Goal: Task Accomplishment & Management: Complete application form

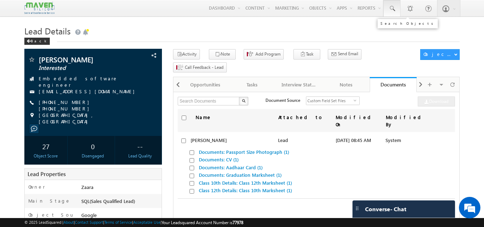
click at [392, 6] on span at bounding box center [391, 8] width 7 height 7
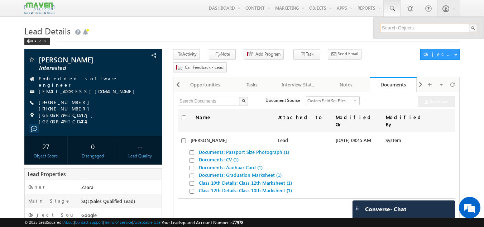
click at [393, 32] on input "text" at bounding box center [428, 28] width 97 height 9
type input "9346502758"
click at [399, 27] on input "9346502758" at bounding box center [428, 28] width 97 height 9
click at [209, 156] on link "Documents: CV (1)" at bounding box center [219, 159] width 40 height 6
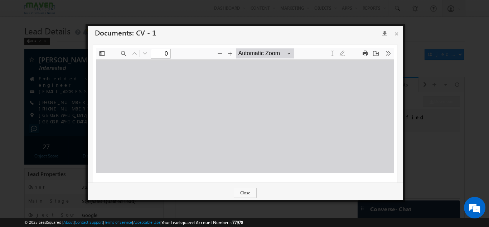
type input "1"
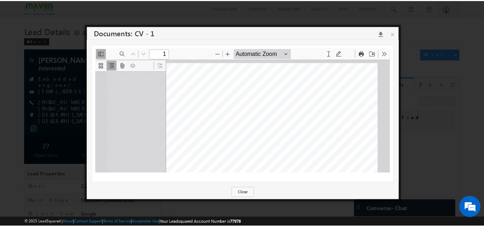
scroll to position [4, 0]
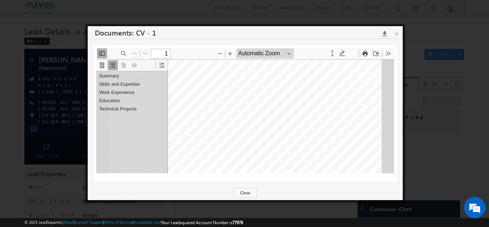
click at [387, 32] on icon at bounding box center [383, 33] width 10 height 6
click at [460, 47] on div at bounding box center [244, 113] width 489 height 227
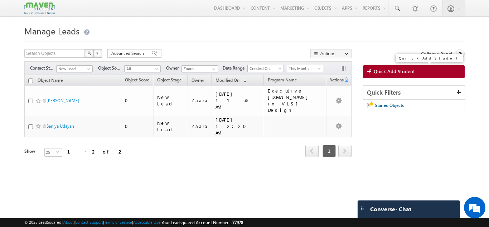
click at [395, 71] on span "Quick Add Student" at bounding box center [394, 71] width 41 height 6
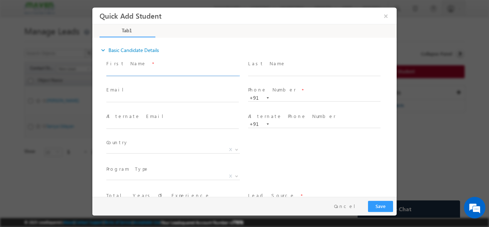
click at [123, 70] on input "text" at bounding box center [172, 71] width 132 height 7
drag, startPoint x: 132, startPoint y: 74, endPoint x: 199, endPoint y: 70, distance: 66.8
click at [199, 70] on input "Midhun Kumar R midhunkumarr100@gmail.com 9946010295" at bounding box center [172, 71] width 132 height 7
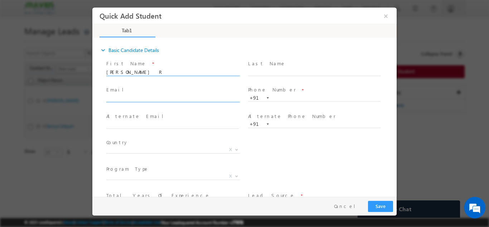
type input "Midhun Kumar R 9946010295"
click at [139, 99] on input "text" at bounding box center [172, 98] width 132 height 7
paste input "midhunkumarr100@gmail.com"
type input "midhunkumarr100@gmail.com"
click at [167, 73] on input "Midhun Kumar R 9946010295" at bounding box center [172, 71] width 132 height 7
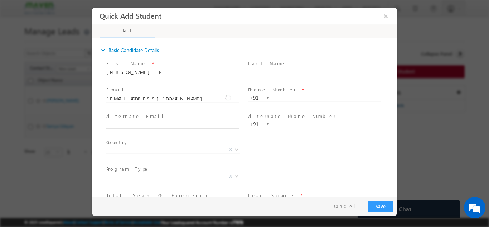
click at [167, 73] on input "Midhun Kumar R 9946010295" at bounding box center [172, 71] width 132 height 7
type input "Midhun Kumar R"
click at [280, 97] on input "text" at bounding box center [314, 97] width 132 height 7
paste input "9946010295"
type input "9946010295"
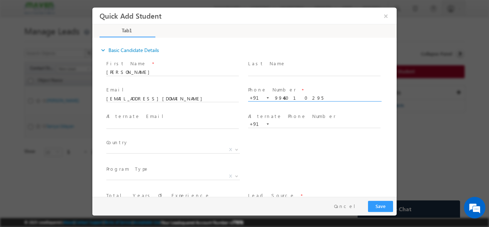
click at [281, 66] on span "Last Name *" at bounding box center [314, 63] width 132 height 8
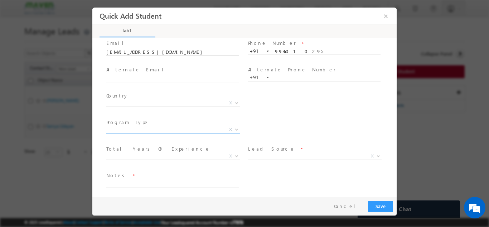
scroll to position [49, 0]
click at [125, 101] on span "X" at bounding box center [173, 100] width 134 height 7
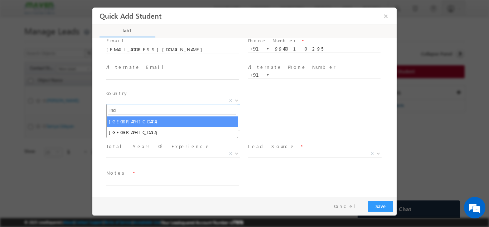
type input "ind"
select select "[GEOGRAPHIC_DATA]"
select select
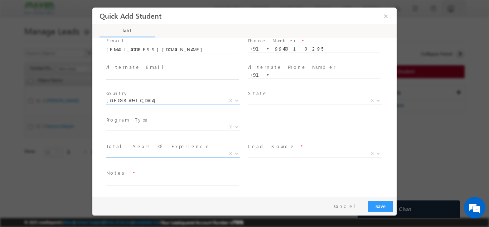
click at [124, 152] on span "X" at bounding box center [173, 153] width 134 height 7
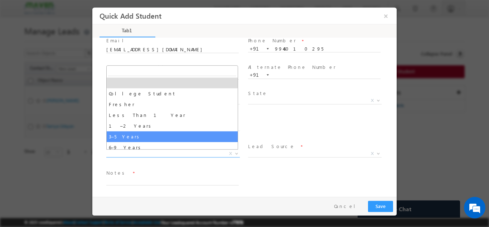
select select "3–5 Years"
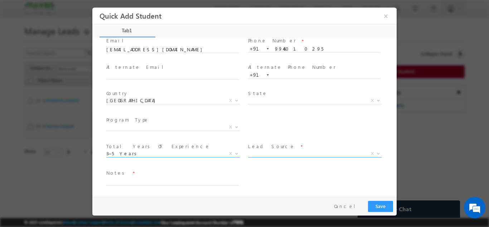
click at [251, 154] on span "X" at bounding box center [315, 153] width 134 height 7
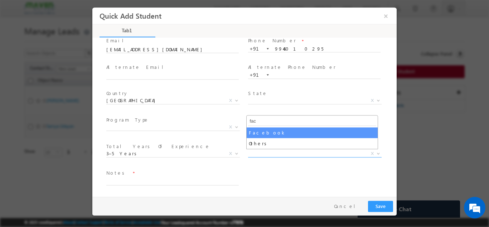
type input "fac"
select select "Facebook"
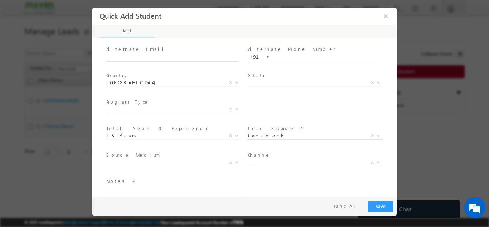
scroll to position [76, 0]
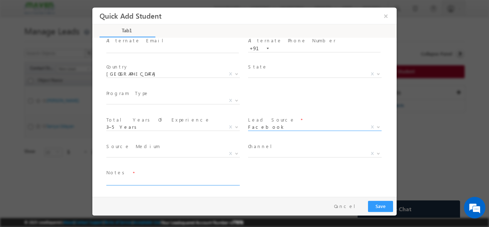
click at [151, 179] on textarea at bounding box center [172, 180] width 132 height 8
type textarea "Lead added from sheet"
click at [376, 205] on button "Save" at bounding box center [380, 205] width 25 height 11
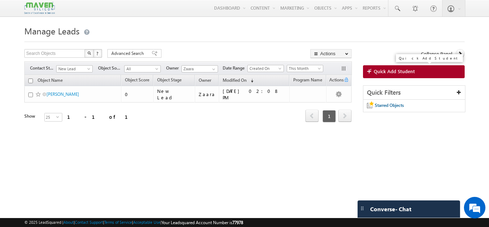
click at [379, 69] on span "Quick Add Student" at bounding box center [394, 71] width 41 height 6
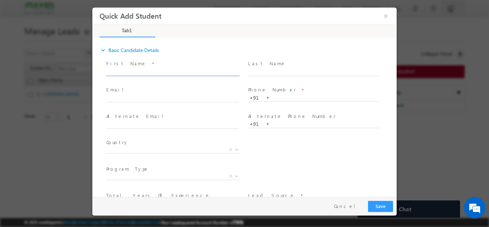
click at [162, 75] on span at bounding box center [175, 72] width 139 height 8
click at [162, 73] on input "text" at bounding box center [172, 71] width 132 height 7
drag, startPoint x: 127, startPoint y: 71, endPoint x: 184, endPoint y: 70, distance: 57.3
click at [184, 70] on input "Vinayaka hp_vinayaka@outlook.com 9741385624" at bounding box center [172, 71] width 132 height 7
type input "Vinayaka 9741385624"
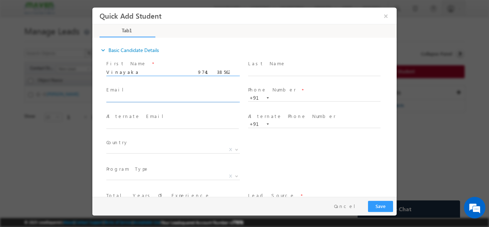
click at [136, 96] on input "text" at bounding box center [172, 98] width 132 height 7
paste input "hp_vinayaka@outlook.com"
type input "hp_vinayaka@outlook.com"
click at [140, 73] on input "Vinayaka 9741385624" at bounding box center [172, 71] width 132 height 7
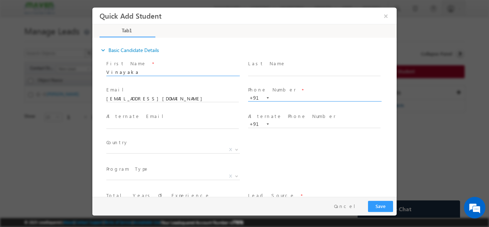
type input "Vinayaka"
click at [313, 98] on input "text" at bounding box center [314, 97] width 132 height 7
paste input "9741385624"
type input "9741385624"
click at [311, 112] on span "Alternate Phone Number *" at bounding box center [314, 116] width 132 height 8
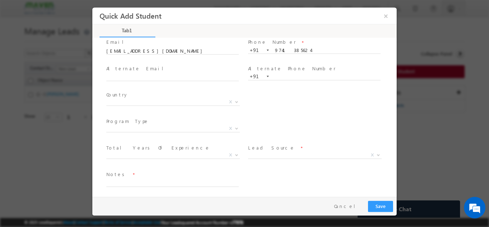
scroll to position [49, 0]
click at [188, 102] on span "X" at bounding box center [173, 100] width 134 height 7
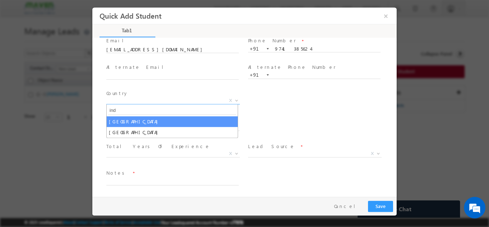
type input "ind"
select select "[GEOGRAPHIC_DATA]"
select select
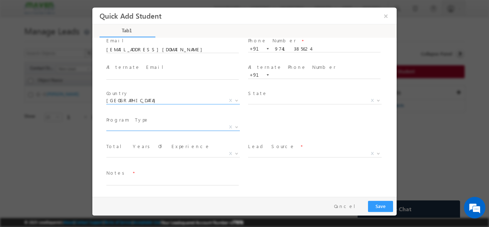
click at [175, 128] on span "X" at bounding box center [173, 126] width 134 height 7
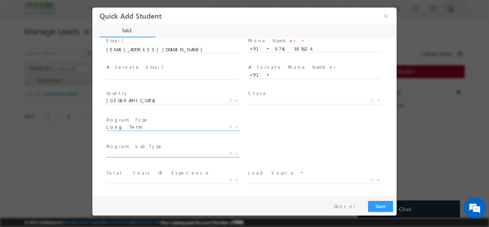
select select "Long Term"
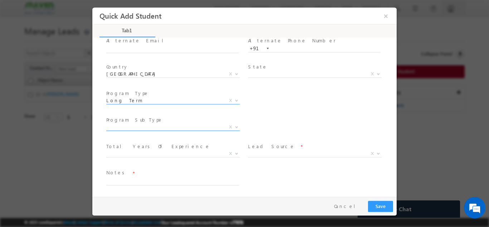
click at [158, 127] on span "X" at bounding box center [173, 126] width 134 height 7
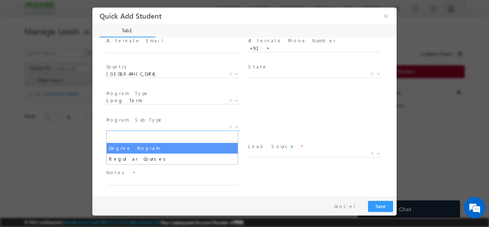
select select "Degree Program"
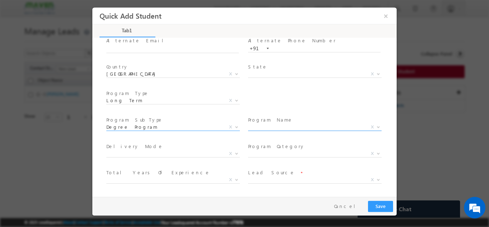
click at [258, 131] on span "X" at bounding box center [315, 128] width 134 height 7
click at [259, 126] on span "X" at bounding box center [315, 126] width 134 height 7
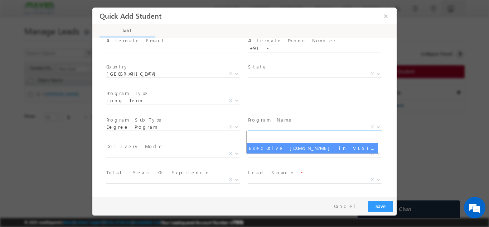
select select "Executive [DOMAIN_NAME] in VLSI Design"
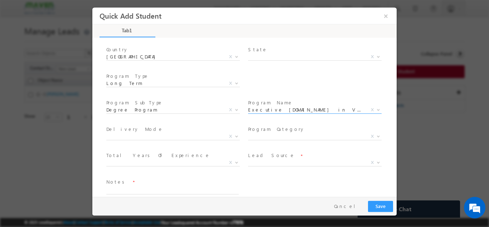
scroll to position [102, 0]
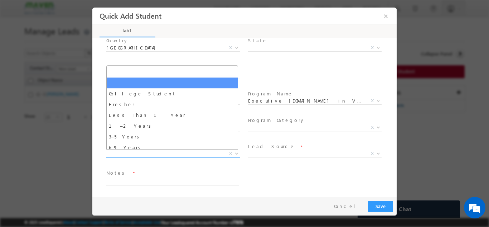
click at [186, 153] on span "X" at bounding box center [173, 153] width 134 height 7
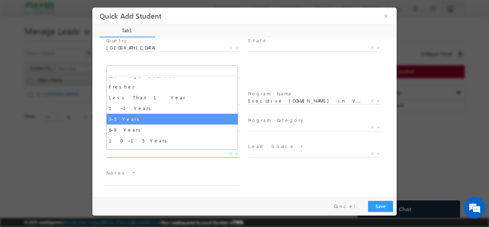
scroll to position [25, 0]
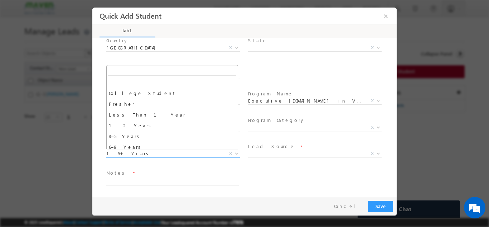
click at [146, 156] on span "15+ Years" at bounding box center [164, 153] width 116 height 6
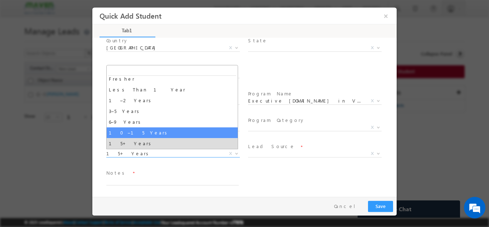
select select "10–15 Years"
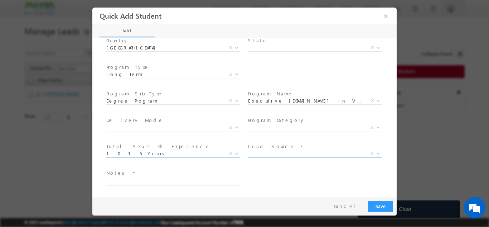
click at [256, 152] on span "X" at bounding box center [315, 153] width 134 height 7
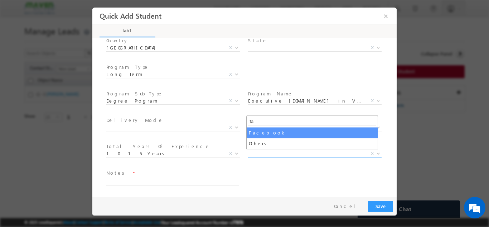
type input "fa"
select select "Facebook"
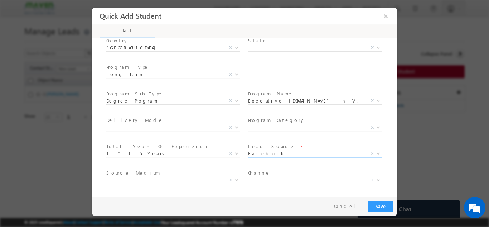
scroll to position [128, 0]
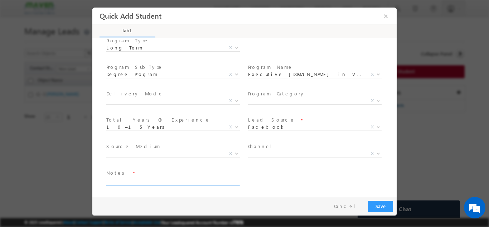
click at [141, 181] on textarea at bounding box center [172, 180] width 132 height 8
type textarea "Lead added from sheet"
click at [381, 208] on button "Save" at bounding box center [380, 205] width 25 height 11
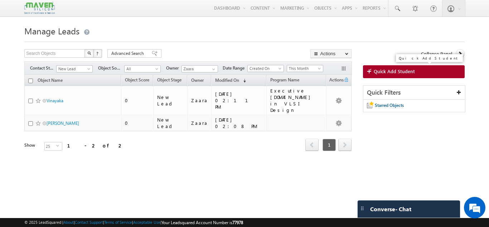
click at [441, 75] on link "Quick Add Student" at bounding box center [414, 71] width 102 height 13
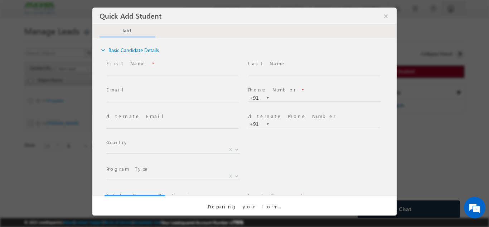
scroll to position [0, 0]
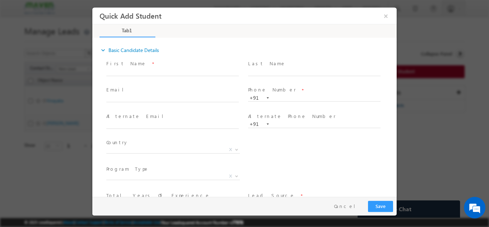
click at [130, 68] on span at bounding box center [175, 72] width 139 height 8
click at [133, 74] on input "text" at bounding box center [172, 71] width 132 height 7
paste input "Arjya Sett sett.arjya1997@gmail.com 9064551529"
drag, startPoint x: 118, startPoint y: 70, endPoint x: 183, endPoint y: 74, distance: 65.3
click at [183, 74] on input "Arjya Sett sett.arjya1997@gmail.com 9064551529" at bounding box center [172, 71] width 132 height 7
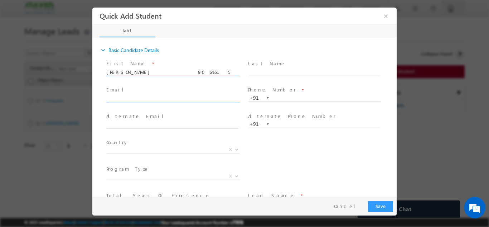
type input "Arjya 9064551529"
click at [148, 100] on input "text" at bounding box center [172, 98] width 132 height 7
paste input "Sett sett.arjya1997@gmail.com"
type input "Sett sett.arjya1997@gmail.com"
click at [140, 71] on input "Arjya 9064551529" at bounding box center [172, 71] width 132 height 7
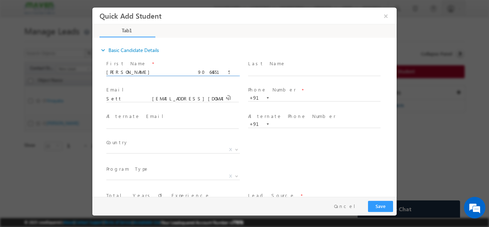
click at [140, 71] on input "Arjya 9064551529" at bounding box center [172, 71] width 132 height 7
type input "Arjya"
click at [304, 95] on input "text" at bounding box center [314, 97] width 132 height 7
paste input "9064551529"
type input "9064551529"
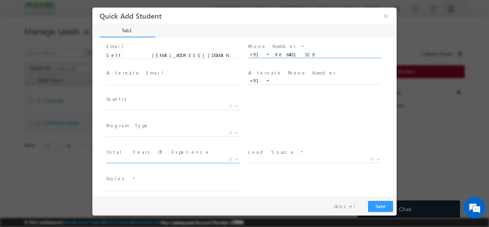
scroll to position [49, 0]
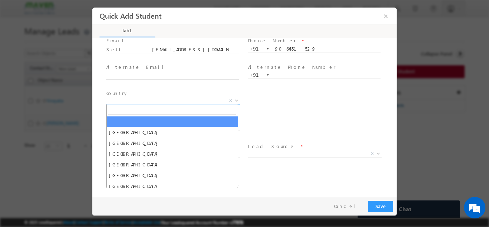
click at [119, 97] on span "X" at bounding box center [173, 100] width 134 height 7
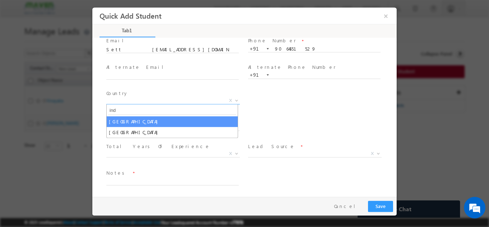
type input "ind"
select select "[GEOGRAPHIC_DATA]"
select select
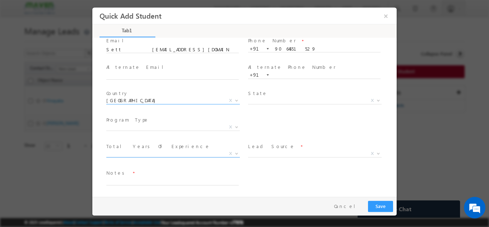
click at [159, 152] on span "X" at bounding box center [173, 153] width 134 height 7
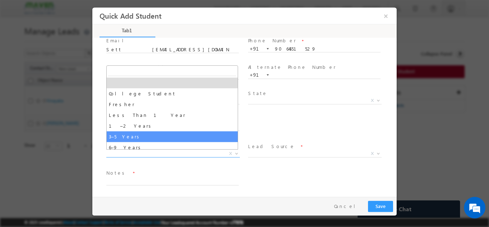
select select "3–5 Years"
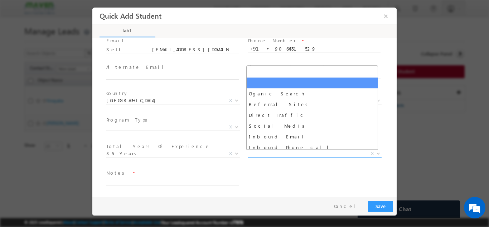
click at [292, 153] on span "X" at bounding box center [315, 153] width 134 height 7
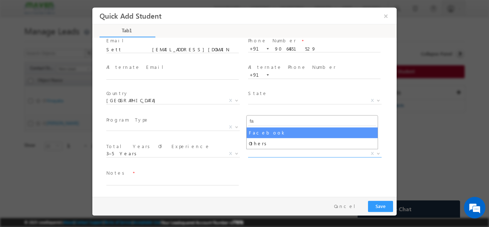
type input "fa"
click at [277, 126] on span "fa" at bounding box center [312, 121] width 131 height 12
select select "Facebook"
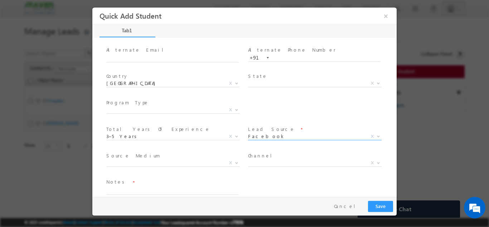
scroll to position [76, 0]
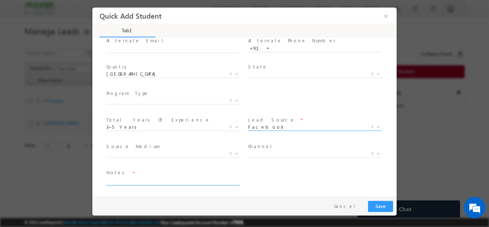
click at [135, 180] on textarea at bounding box center [172, 180] width 132 height 8
type textarea "Lead added from sheet"
click at [151, 101] on span "X" at bounding box center [173, 100] width 134 height 7
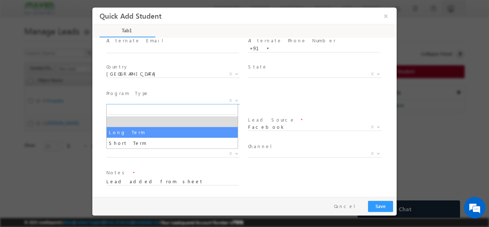
select select "Long Term"
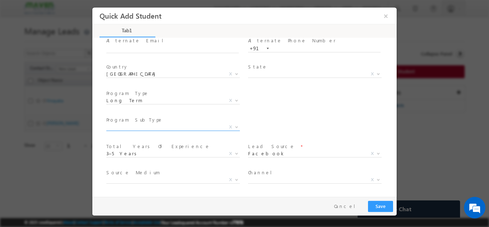
click at [194, 131] on span "X" at bounding box center [173, 128] width 134 height 7
click at [194, 130] on body "Quick Add Student ×" at bounding box center [244, 101] width 304 height 189
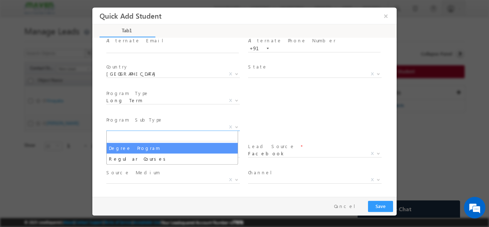
select select "Degree Program"
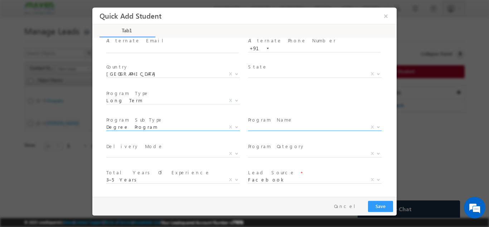
click at [258, 126] on span "X" at bounding box center [315, 126] width 134 height 7
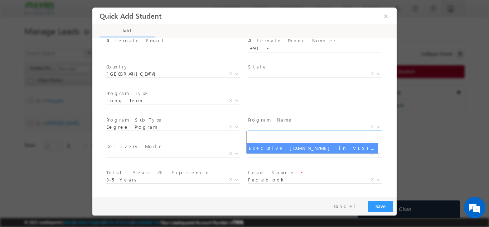
select select "Executive [DOMAIN_NAME] in VLSI Design"
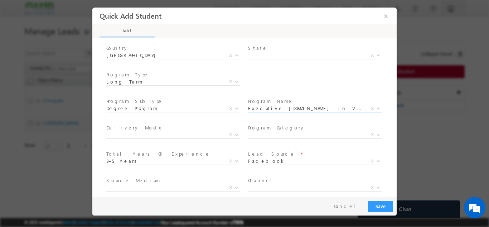
scroll to position [111, 0]
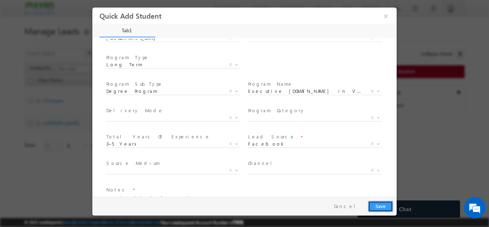
click at [372, 205] on button "Save" at bounding box center [380, 205] width 25 height 11
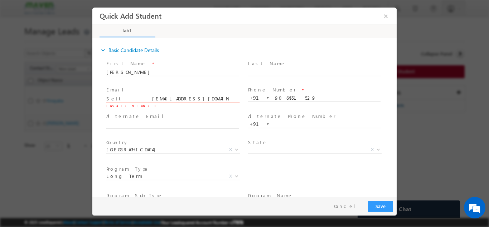
click at [180, 98] on input "Sett sett.arjya1997@gmail.com" at bounding box center [172, 98] width 132 height 7
drag, startPoint x: 117, startPoint y: 100, endPoint x: 103, endPoint y: 102, distance: 13.9
click at [103, 102] on div "First Name * Arjya Last Name * Email * Sett sett.arjya1997@gmail.com" at bounding box center [248, 190] width 297 height 264
type input "sett.arjya1997@gmail.com"
click at [132, 72] on input "Arjya" at bounding box center [172, 71] width 132 height 7
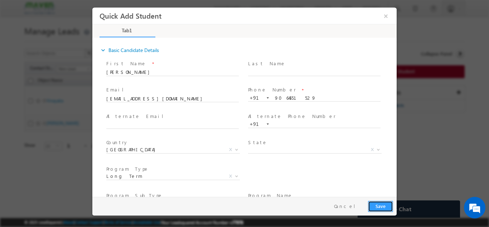
click at [389, 206] on button "Save" at bounding box center [380, 205] width 25 height 11
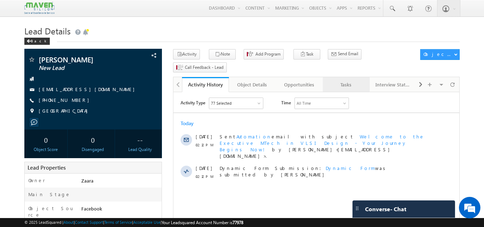
click at [350, 80] on div "Tasks" at bounding box center [345, 84] width 35 height 9
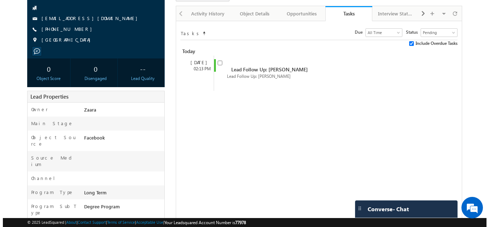
scroll to position [72, 0]
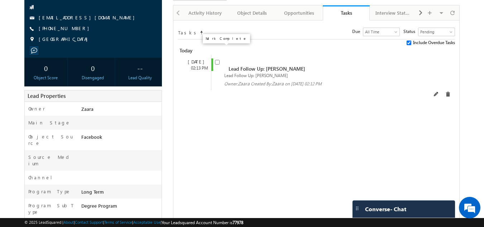
click at [216, 60] on input "checkbox" at bounding box center [217, 62] width 5 height 5
checkbox input "false"
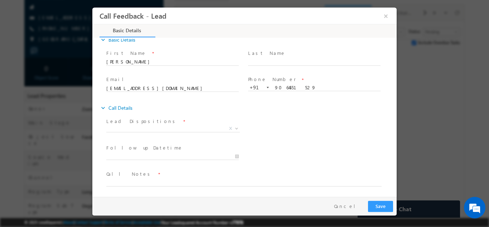
scroll to position [11, 0]
click at [145, 129] on span "X" at bounding box center [173, 127] width 134 height 7
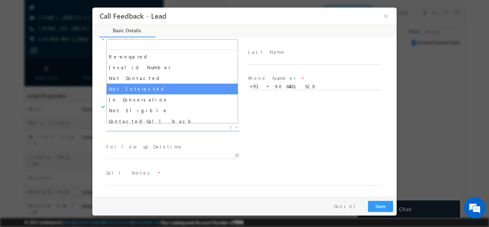
scroll to position [68, 0]
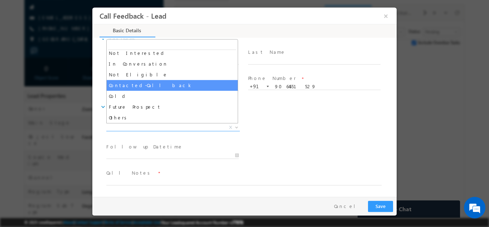
select select "Contacted-Call back"
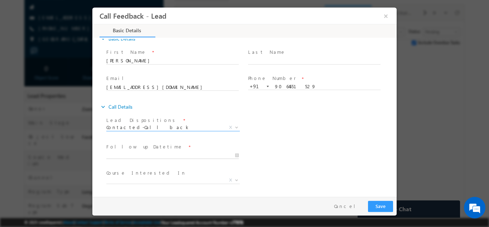
type input "25/09/2025 2:19 PM"
click at [141, 154] on input "25/09/2025 2:19 PM" at bounding box center [172, 154] width 132 height 7
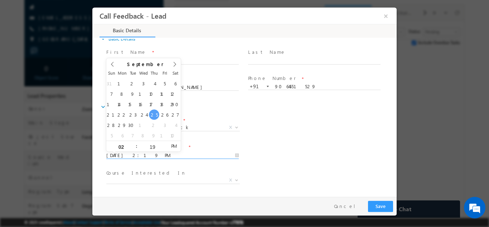
click at [258, 138] on div "Lead Dispositions * Prospect Interested Re-enquired Invalid Number Not Contacte…" at bounding box center [251, 128] width 292 height 26
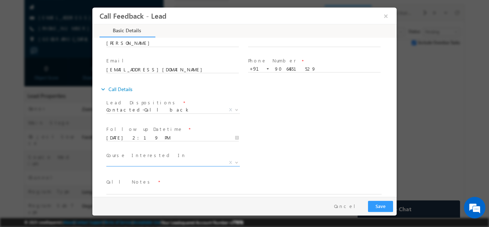
scroll to position [38, 0]
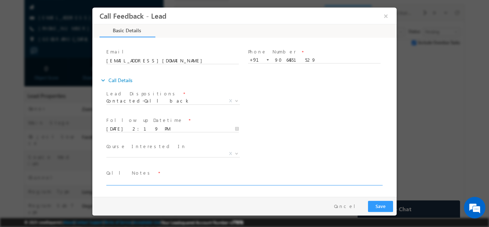
click at [140, 178] on textarea at bounding box center [243, 180] width 275 height 8
type textarea "Call back after 1 hour"
click at [381, 205] on button "Save" at bounding box center [380, 205] width 25 height 11
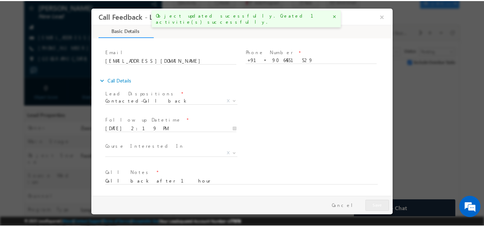
scroll to position [91, 0]
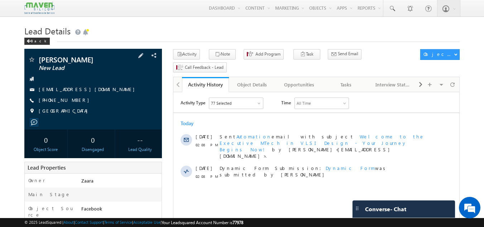
click at [59, 89] on link "[EMAIL_ADDRESS][DOMAIN_NAME]" at bounding box center [89, 89] width 100 height 6
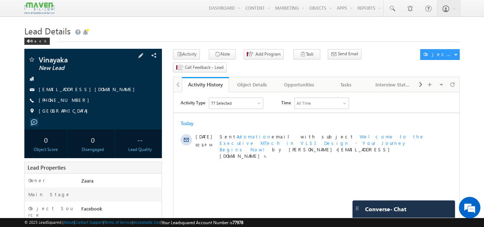
click at [52, 92] on span "[EMAIL_ADDRESS][DOMAIN_NAME]" at bounding box center [89, 89] width 100 height 7
click at [55, 90] on link "[EMAIL_ADDRESS][DOMAIN_NAME]" at bounding box center [89, 89] width 100 height 6
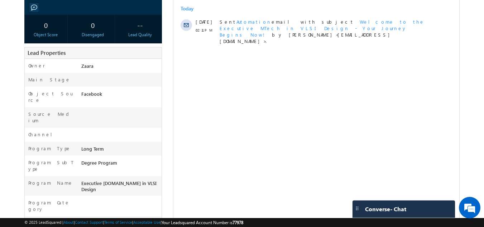
scroll to position [33, 0]
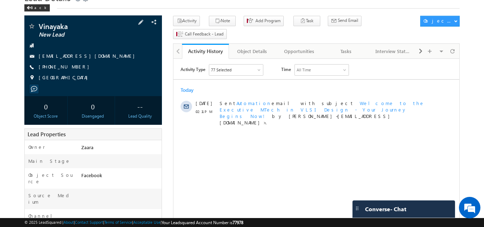
click at [73, 66] on div "[PHONE_NUMBER]" at bounding box center [93, 66] width 131 height 7
copy div "[PHONE_NUMBER]"
drag, startPoint x: 69, startPoint y: 26, endPoint x: 40, endPoint y: 28, distance: 29.1
click at [40, 28] on span "Vinayaka" at bounding box center [81, 26] width 85 height 7
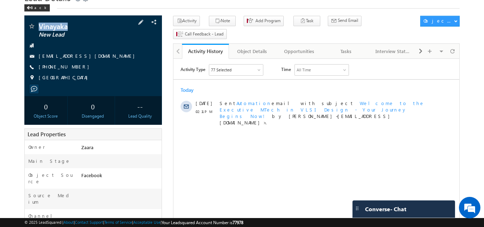
copy span "Vinayaka"
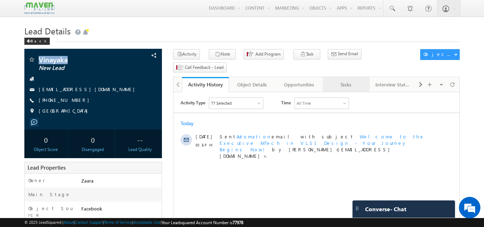
click at [342, 80] on div "Tasks" at bounding box center [345, 84] width 35 height 9
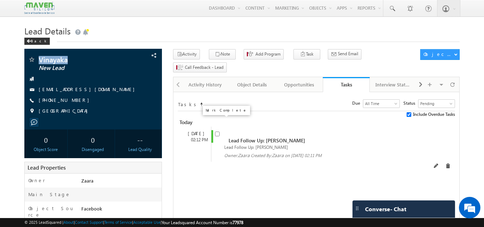
click at [216, 131] on input "checkbox" at bounding box center [217, 133] width 5 height 5
checkbox input "false"
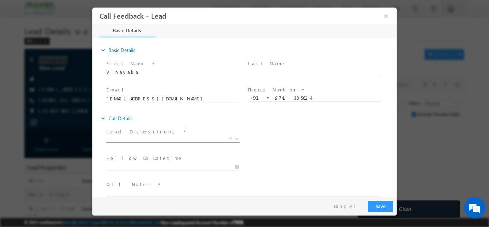
click at [116, 139] on span "X" at bounding box center [173, 138] width 134 height 7
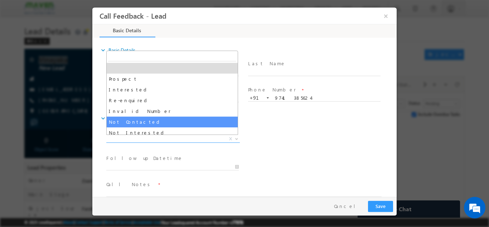
select select "Not Contacted"
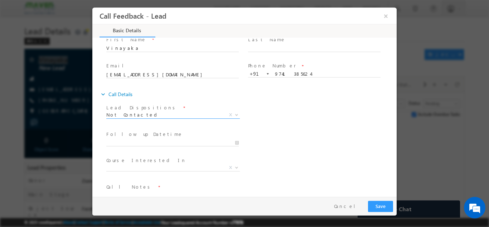
scroll to position [36, 0]
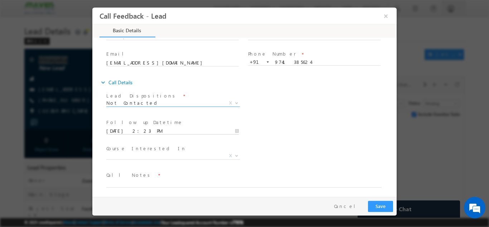
click at [121, 127] on input "[DATE] 2:23 PM" at bounding box center [172, 130] width 132 height 7
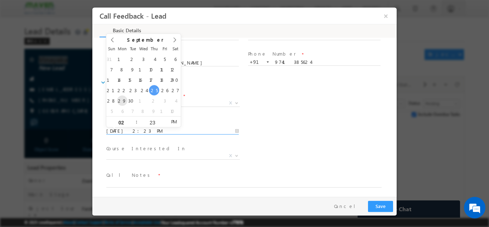
type input "[DATE] 2:23 PM"
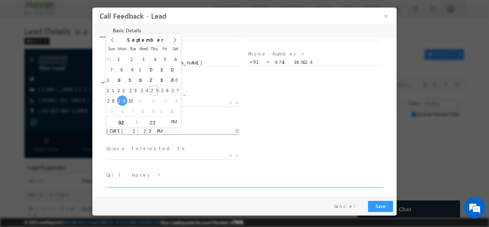
click at [137, 184] on textarea at bounding box center [243, 183] width 275 height 8
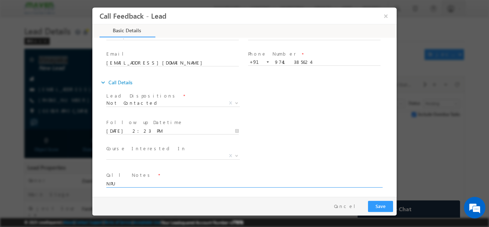
type textarea "NPU"
click at [375, 207] on button "Save" at bounding box center [380, 205] width 25 height 11
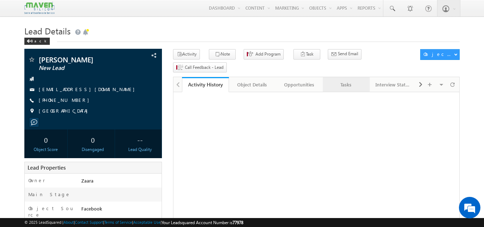
click at [340, 80] on div "Tasks" at bounding box center [345, 84] width 35 height 9
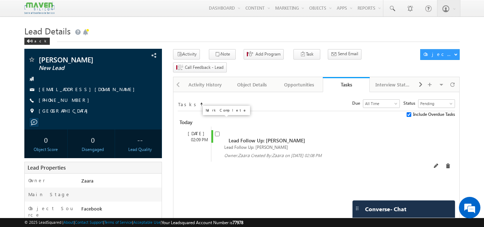
click at [217, 130] on span at bounding box center [217, 133] width 5 height 6
click at [216, 131] on input "checkbox" at bounding box center [217, 133] width 5 height 5
checkbox input "false"
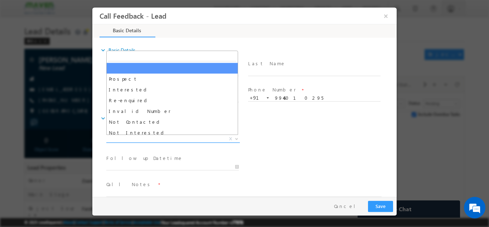
click at [160, 140] on span "X" at bounding box center [173, 138] width 134 height 7
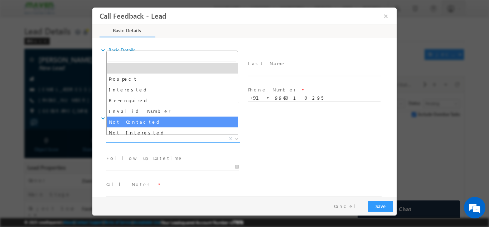
select select "Not Contacted"
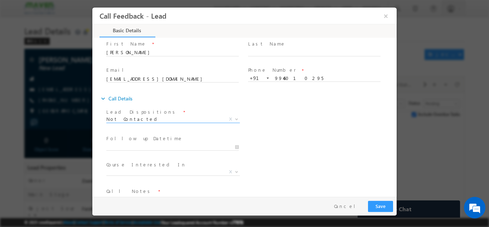
scroll to position [38, 0]
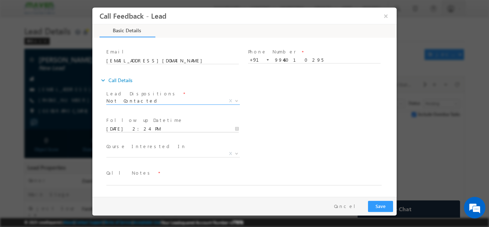
click at [129, 127] on input "25/09/2025 2:24 PM" at bounding box center [172, 128] width 132 height 7
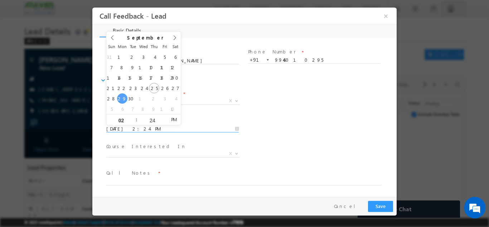
type input "29/09/2025 2:24 PM"
click at [151, 180] on textarea at bounding box center [243, 180] width 275 height 8
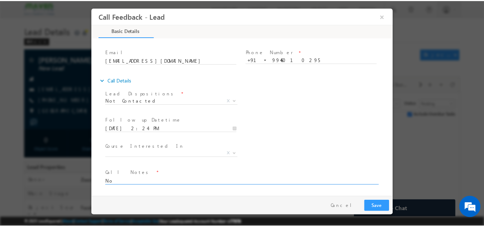
scroll to position [0, 0]
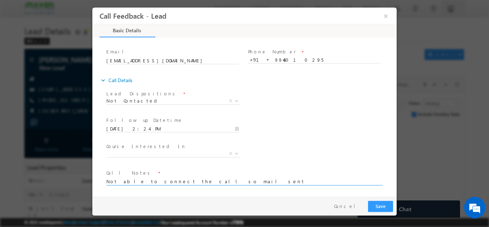
type textarea "Not able to connect the call so mail sent"
click at [375, 204] on button "Save" at bounding box center [380, 205] width 25 height 11
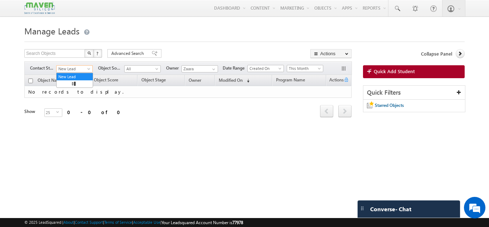
click at [69, 69] on span "New Lead" at bounding box center [74, 69] width 34 height 6
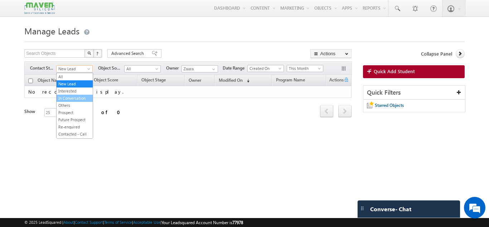
click at [82, 96] on link "In Conversation" at bounding box center [75, 98] width 36 height 6
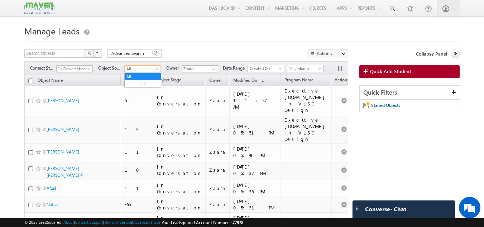
click at [136, 70] on span "All" at bounding box center [142, 69] width 34 height 6
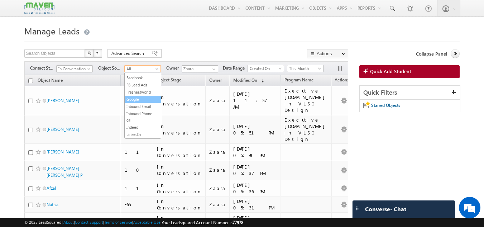
click at [136, 102] on link "Google" at bounding box center [143, 99] width 36 height 6
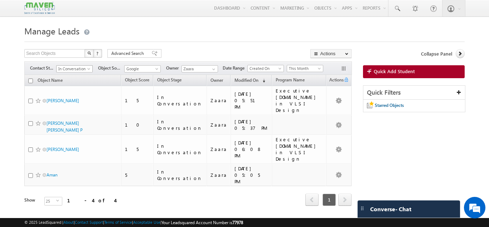
click at [71, 70] on span "In Conversation" at bounding box center [74, 69] width 34 height 6
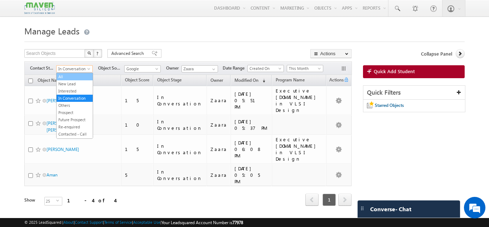
click at [71, 75] on link "All" at bounding box center [75, 76] width 36 height 6
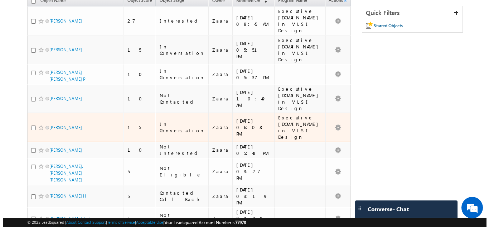
scroll to position [0, 0]
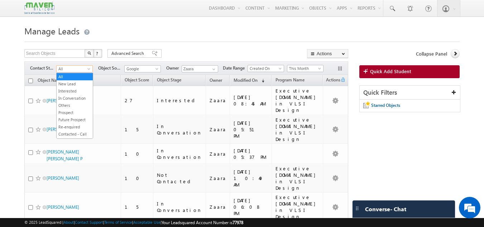
click at [59, 69] on span "All" at bounding box center [74, 69] width 34 height 6
click at [73, 90] on link "Interested" at bounding box center [75, 91] width 36 height 6
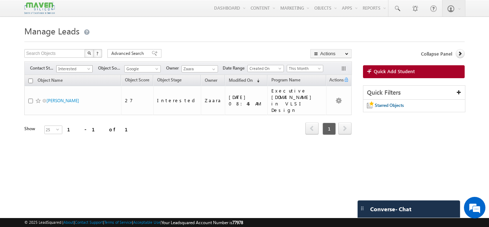
click at [77, 69] on span "Interested" at bounding box center [74, 69] width 34 height 6
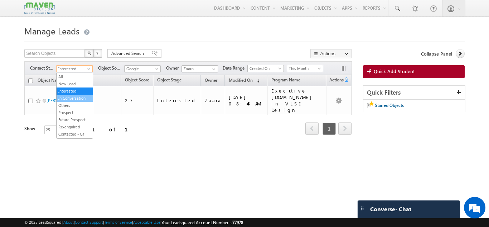
click at [72, 98] on link "In Conversation" at bounding box center [75, 98] width 36 height 6
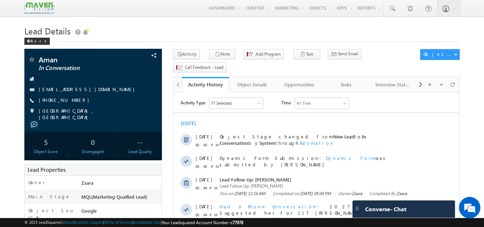
click at [356, 127] on div "[DATE] [DATE] 05:05 PM Object Stage changed from New Lead to In Conversation by…" at bounding box center [316, 201] width 286 height 170
click at [375, 30] on h1 "Lead Details" at bounding box center [241, 30] width 435 height 14
click at [344, 80] on div "Tasks" at bounding box center [345, 84] width 35 height 9
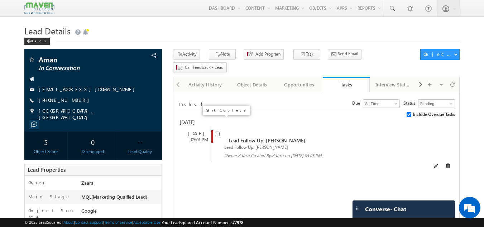
click at [218, 131] on input "checkbox" at bounding box center [217, 133] width 5 height 5
checkbox input "false"
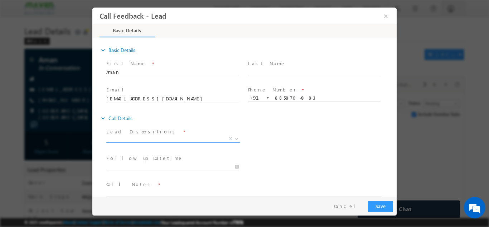
click at [144, 135] on span "X" at bounding box center [173, 138] width 134 height 7
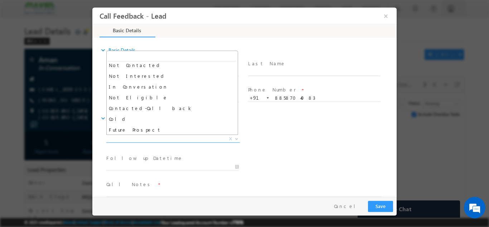
scroll to position [57, 0]
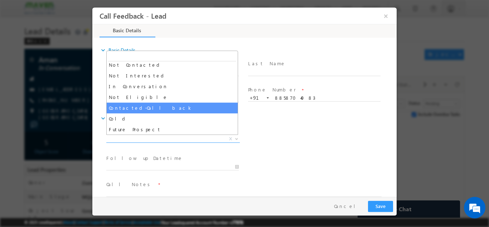
select select "Contacted-Call back"
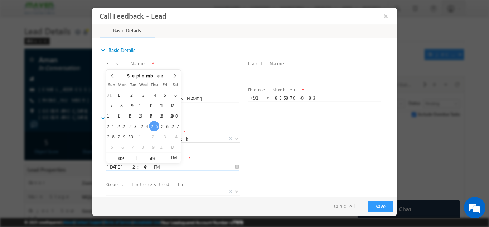
click at [143, 168] on input "[DATE] 2:49 PM" at bounding box center [172, 166] width 132 height 7
type input "[DATE] 2:49 PM"
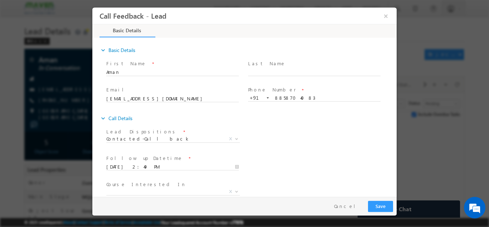
click at [273, 143] on div "Lead Dispositions * Prospect Interested Re-enquired Invalid Number Not Contacte…" at bounding box center [251, 139] width 292 height 26
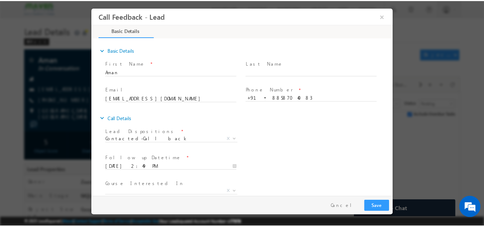
scroll to position [38, 0]
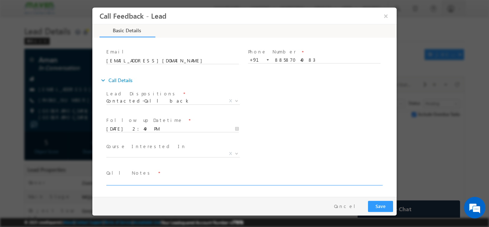
click at [210, 178] on textarea at bounding box center [243, 180] width 275 height 8
type textarea "Asked me to call back on [DATE] as he is busy with his exams"
click at [373, 202] on button "Save" at bounding box center [380, 205] width 25 height 11
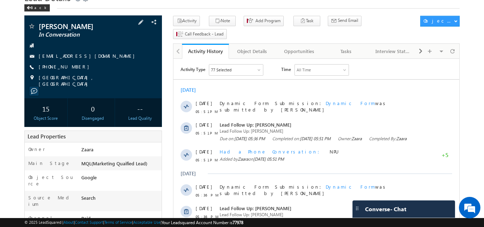
click at [55, 58] on link "[EMAIL_ADDRESS][DOMAIN_NAME]" at bounding box center [89, 56] width 100 height 6
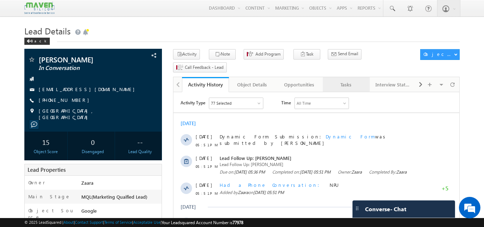
click at [345, 80] on div "Tasks" at bounding box center [345, 84] width 35 height 9
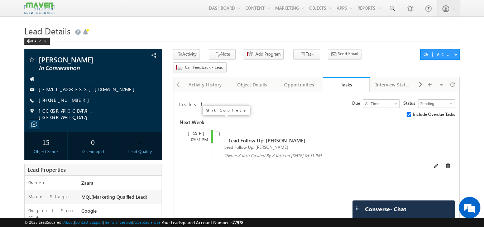
click at [219, 131] on input "checkbox" at bounding box center [217, 133] width 5 height 5
checkbox input "false"
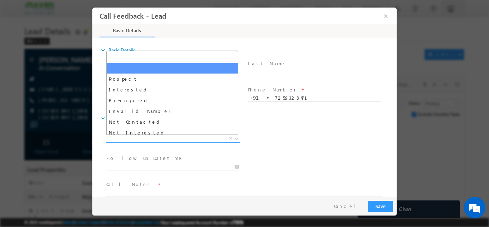
click at [127, 140] on span "X" at bounding box center [173, 138] width 134 height 7
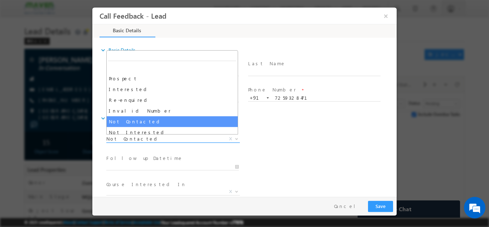
click at [119, 137] on span "Not Contacted" at bounding box center [164, 138] width 116 height 6
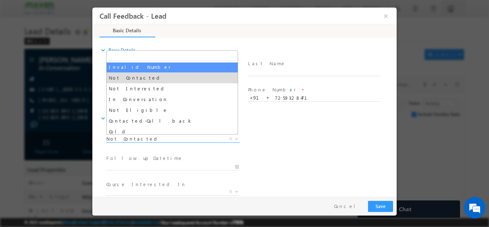
scroll to position [44, 0]
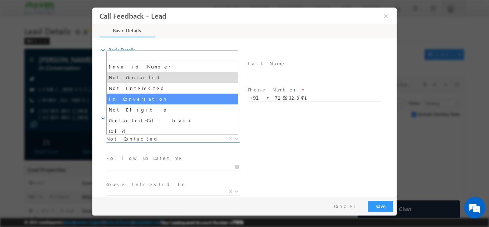
select select "In Conversation"
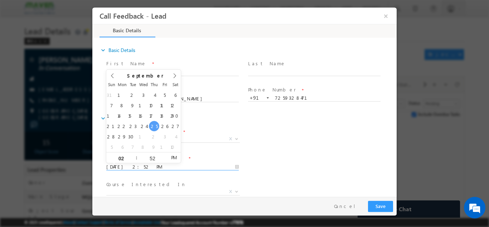
click at [133, 166] on input "25/09/2025 2:52 PM" at bounding box center [172, 166] width 132 height 7
type input "30/09/2025 2:52 PM"
click at [266, 137] on div "Lead Dispositions * Prospect Interested Re-enquired Invalid Number Not Contacte…" at bounding box center [251, 139] width 292 height 26
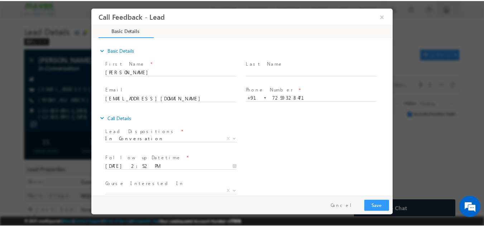
scroll to position [38, 0]
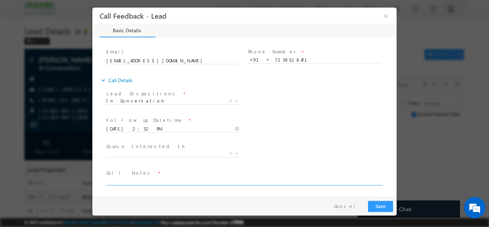
click at [150, 183] on textarea at bounding box center [243, 180] width 275 height 8
type textarea "NPU"
click at [389, 204] on button "Save" at bounding box center [380, 205] width 25 height 11
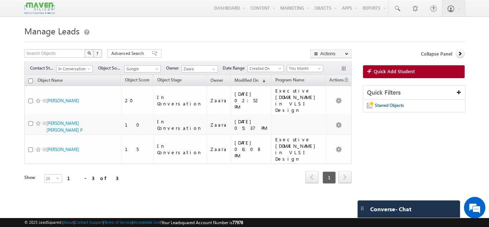
drag, startPoint x: 63, startPoint y: 113, endPoint x: 0, endPoint y: 138, distance: 67.3
click at [0, 138] on body "Menu Zaara lsq2@ maven -sili con.c om" at bounding box center [244, 101] width 489 height 203
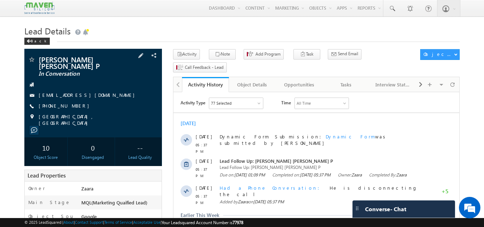
click at [78, 98] on link "adithyasubrahmanya02@gmail.com" at bounding box center [89, 95] width 100 height 6
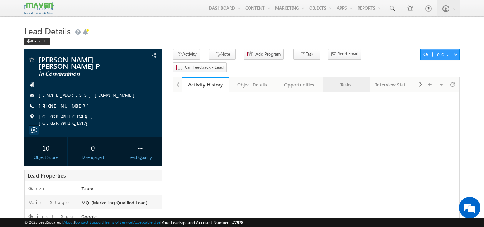
drag, startPoint x: 0, startPoint y: 0, endPoint x: 349, endPoint y: 71, distance: 356.6
click at [349, 80] on div "Tasks" at bounding box center [345, 84] width 35 height 9
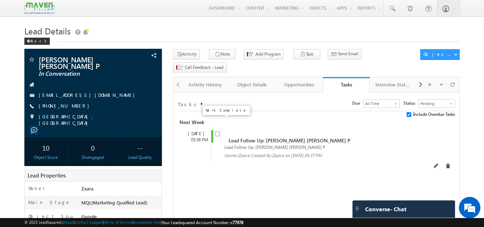
click at [218, 131] on input "checkbox" at bounding box center [217, 133] width 5 height 5
checkbox input "false"
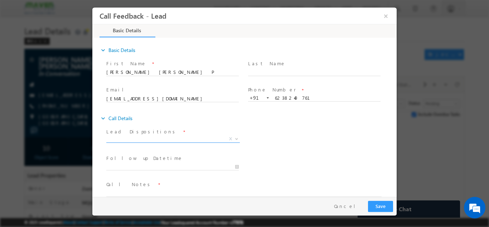
click at [151, 140] on span "X" at bounding box center [173, 138] width 134 height 7
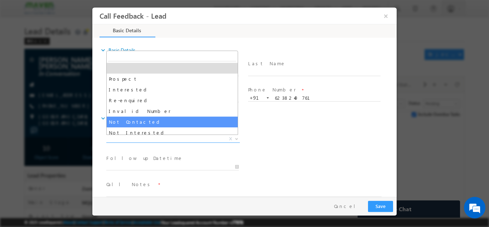
select select "Not Contacted"
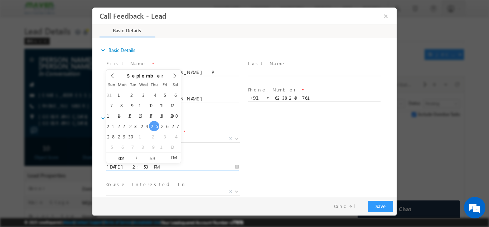
click at [127, 169] on input "[DATE] 2:53 PM" at bounding box center [172, 166] width 132 height 7
type input "[DATE] 2:53 PM"
click at [263, 151] on div "Lead Dispositions * Prospect Interested Re-enquired Invalid Number Not Contacte…" at bounding box center [251, 139] width 292 height 26
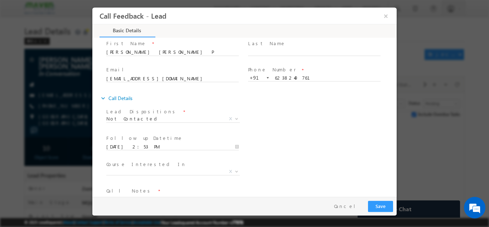
scroll to position [38, 0]
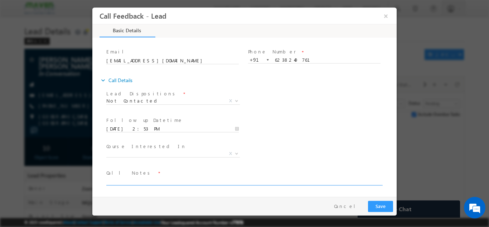
click at [158, 181] on textarea at bounding box center [243, 180] width 275 height 8
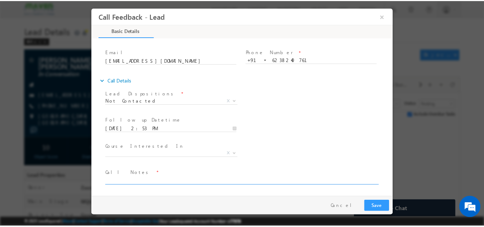
scroll to position [0, 0]
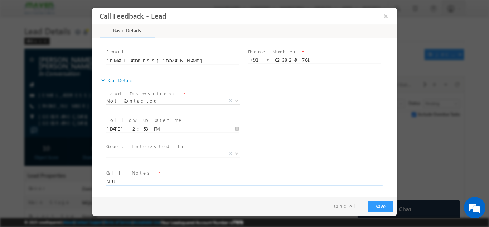
type textarea "NPU"
click at [386, 211] on div "Pay & Save Save Cancel" at bounding box center [246, 205] width 308 height 19
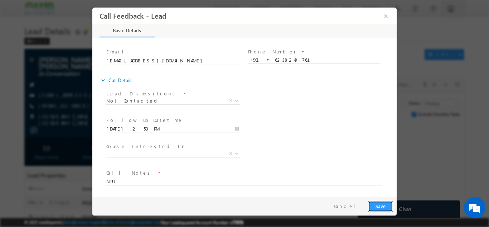
click at [387, 208] on button "Save" at bounding box center [380, 205] width 25 height 11
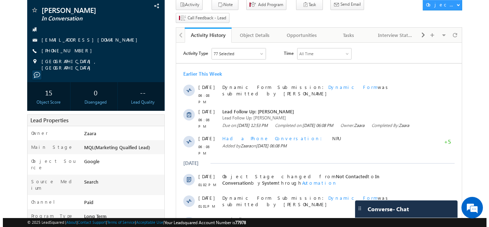
scroll to position [33, 0]
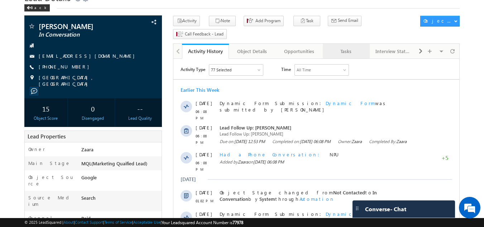
click at [346, 47] on div "Tasks" at bounding box center [345, 51] width 35 height 9
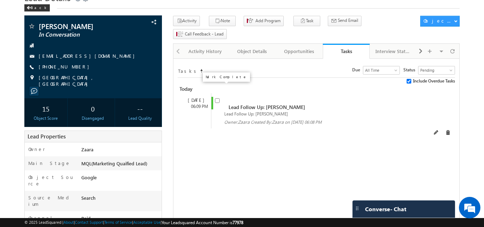
click at [218, 98] on input "checkbox" at bounding box center [217, 100] width 5 height 5
checkbox input "false"
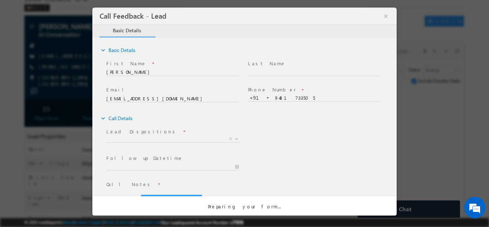
scroll to position [0, 0]
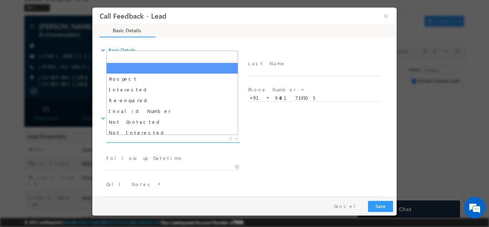
click at [135, 137] on span "X" at bounding box center [173, 138] width 134 height 7
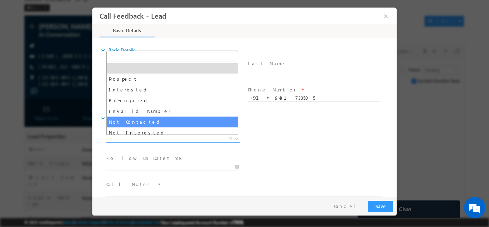
select select "Not Contacted"
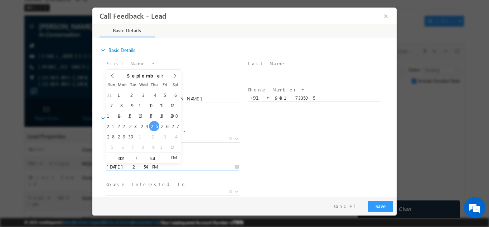
click at [126, 166] on input "25/09/2025 2:54 PM" at bounding box center [172, 166] width 132 height 7
type input "30/09/2025 2:54 PM"
click at [268, 174] on div "Follow up Datetime * 30/09/2025 2:54 PM Program Type * Long Term Short Term X" at bounding box center [251, 166] width 292 height 26
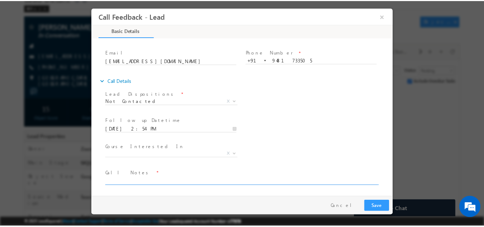
scroll to position [38, 0]
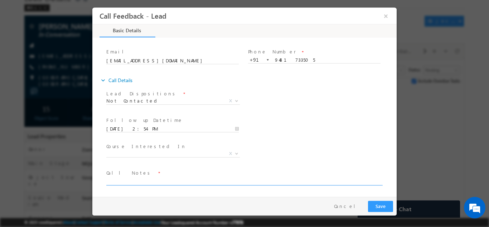
click at [145, 179] on textarea at bounding box center [243, 180] width 275 height 8
type textarea "Called her multiple times but no response"
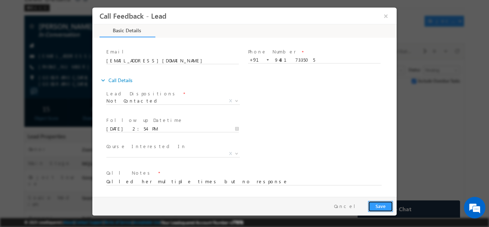
click at [377, 201] on button "Save" at bounding box center [380, 205] width 25 height 11
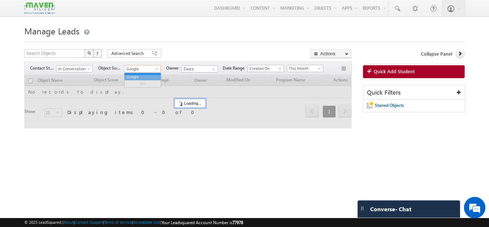
click at [147, 69] on span "Google" at bounding box center [142, 69] width 34 height 6
click at [140, 34] on h1 "Manage Leads" at bounding box center [244, 30] width 440 height 14
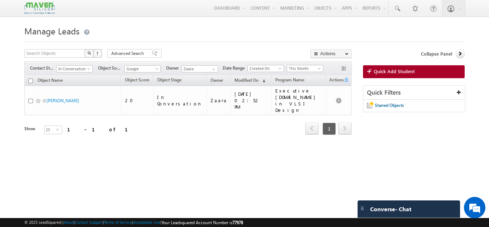
click at [64, 73] on div "Filters Contact Stage In Conversation In Conversation Object Source All alumni …" at bounding box center [187, 68] width 327 height 14
click at [66, 69] on span "In Conversation" at bounding box center [74, 69] width 34 height 6
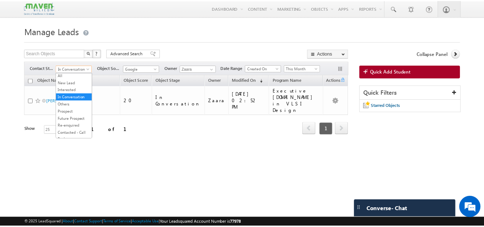
scroll to position [0, 0]
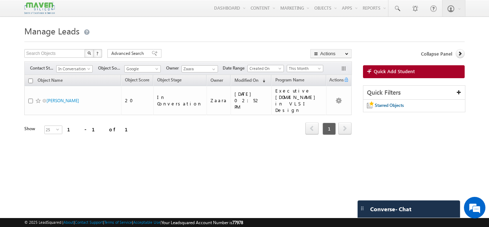
click at [120, 134] on div "Tags × Select at-least one object to tag... × Close Object Name Object Score Ob…" at bounding box center [187, 114] width 327 height 79
click at [76, 66] on span "In Conversation" at bounding box center [74, 69] width 34 height 6
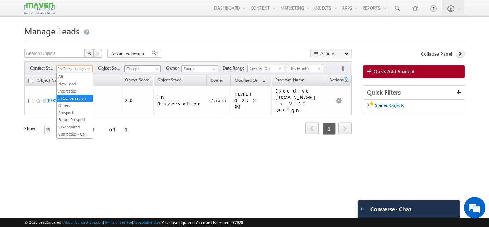
click at [138, 72] on body "Menu Zaara lsq2@ maven -sili con.c om" at bounding box center [244, 101] width 489 height 202
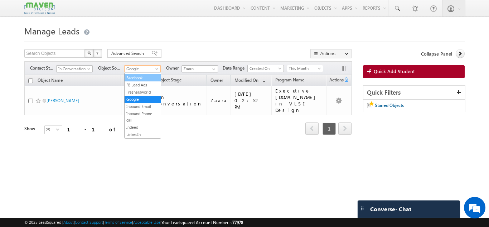
click at [140, 81] on link "Facebook" at bounding box center [143, 77] width 36 height 6
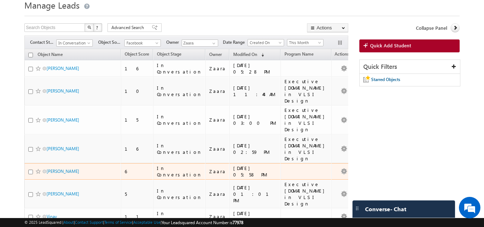
scroll to position [31, 0]
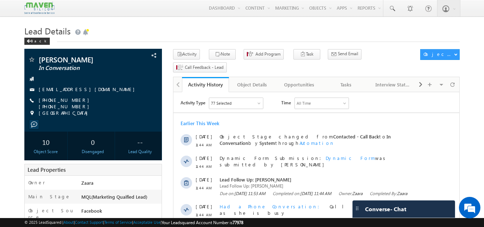
click at [155, 33] on h1 "Lead Details" at bounding box center [241, 30] width 435 height 14
click at [352, 80] on div "Tasks" at bounding box center [345, 84] width 35 height 9
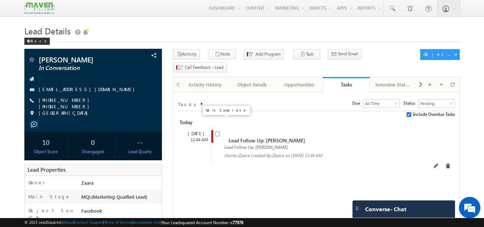
click at [216, 131] on input "checkbox" at bounding box center [217, 133] width 5 height 5
checkbox input "false"
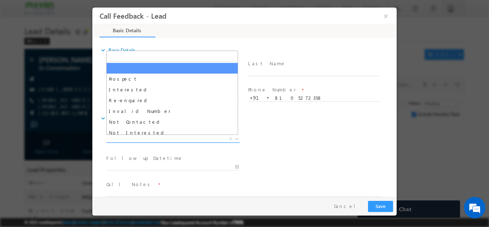
click at [130, 137] on span "X" at bounding box center [173, 138] width 134 height 7
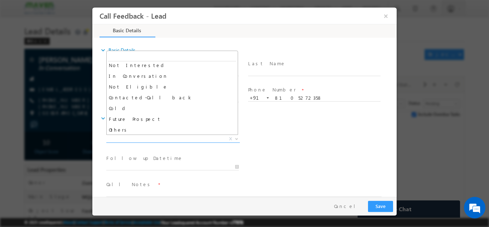
scroll to position [68, 0]
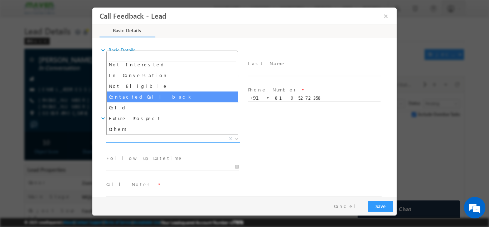
select select "Contacted-Call back"
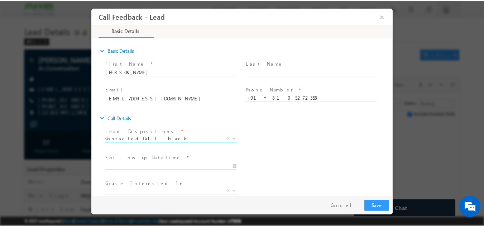
scroll to position [38, 0]
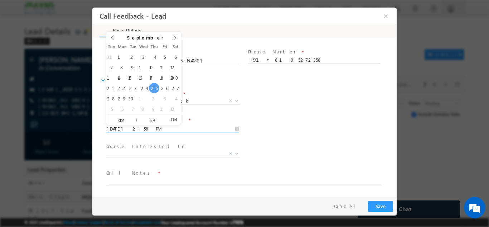
click at [136, 128] on input "25/09/2025 2:58 PM" at bounding box center [172, 128] width 132 height 7
type input "30/09/2025 2:58 PM"
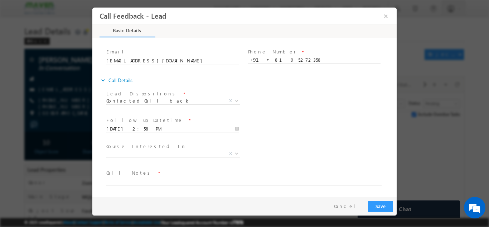
click at [299, 147] on div "Course Interested In * Executive M.Tech in VLSI Design Advanced VLSI Design & V…" at bounding box center [251, 154] width 292 height 26
click at [117, 180] on textarea at bounding box center [243, 180] width 275 height 8
type textarea "After first call called her multiple times but no response"
click at [391, 208] on button "Save" at bounding box center [380, 205] width 25 height 11
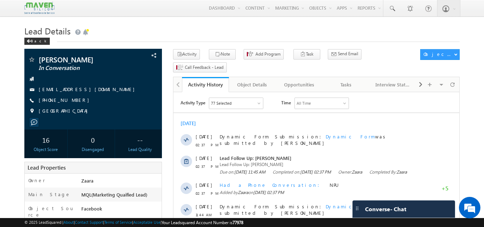
click at [236, 33] on h1 "Lead Details" at bounding box center [241, 30] width 435 height 14
click at [149, 26] on h1 "Lead Details" at bounding box center [241, 30] width 435 height 14
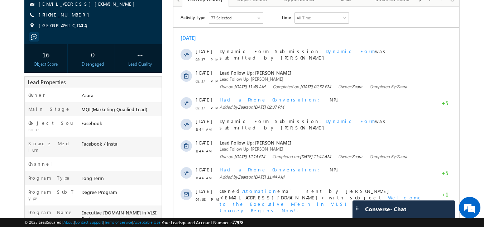
scroll to position [85, 0]
click at [78, 16] on div "+91-7396553435" at bounding box center [93, 15] width 131 height 7
drag, startPoint x: 72, startPoint y: 15, endPoint x: 50, endPoint y: 18, distance: 22.7
click at [50, 18] on span "+91-7396553435" at bounding box center [66, 15] width 54 height 7
click at [167, 49] on div "Reshma Reddy Kasireddy In Conversation India --" at bounding box center [241, 206] width 435 height 484
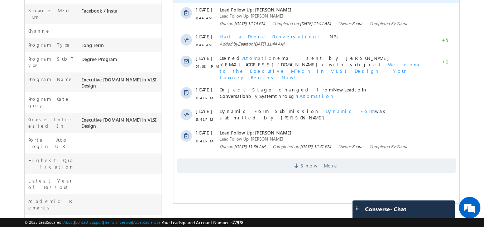
scroll to position [213, 0]
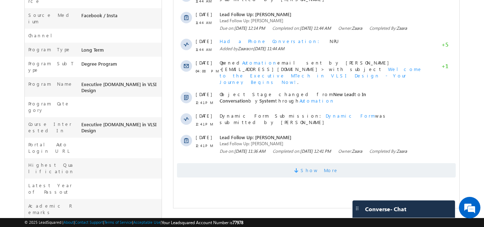
click at [300, 175] on span at bounding box center [297, 171] width 6 height 7
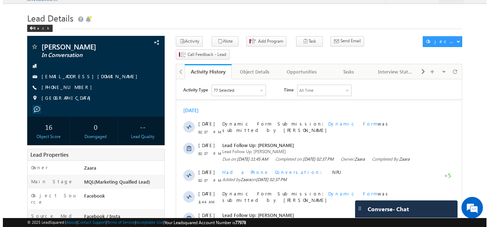
scroll to position [10, 0]
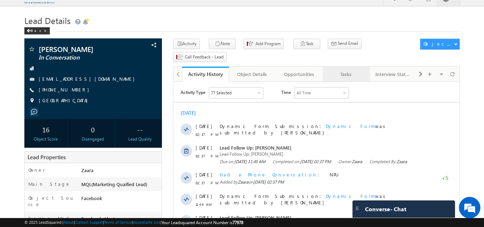
click at [343, 70] on div "Tasks" at bounding box center [345, 74] width 35 height 9
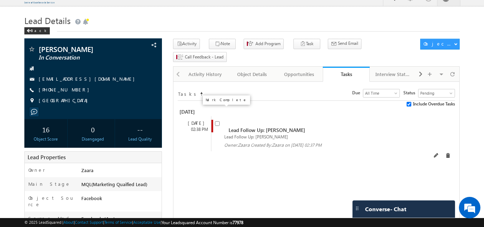
click at [218, 121] on input "checkbox" at bounding box center [217, 123] width 5 height 5
checkbox input "false"
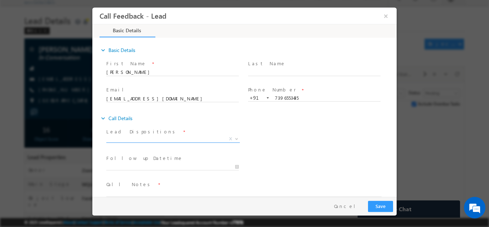
scroll to position [0, 0]
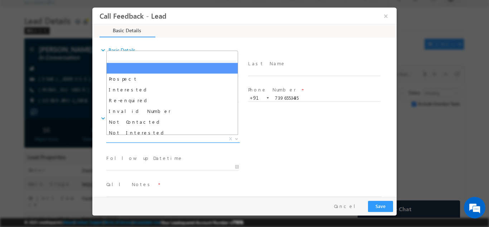
click at [137, 140] on span "X" at bounding box center [173, 138] width 134 height 7
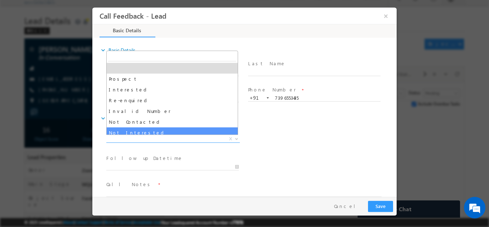
select select "Not Interested"
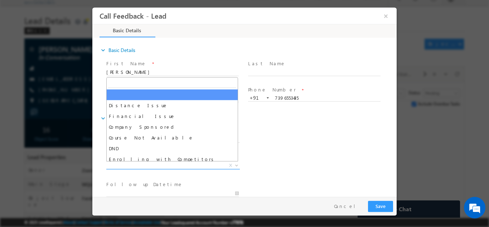
click at [129, 163] on span "X" at bounding box center [173, 164] width 134 height 7
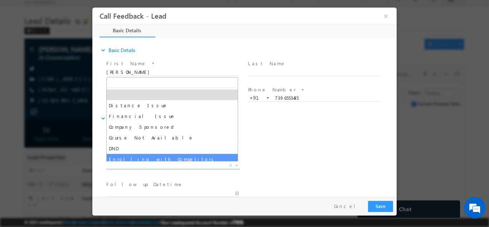
scroll to position [14, 0]
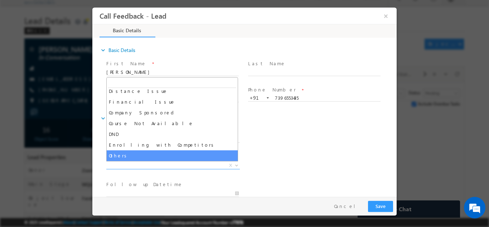
select select "Others"
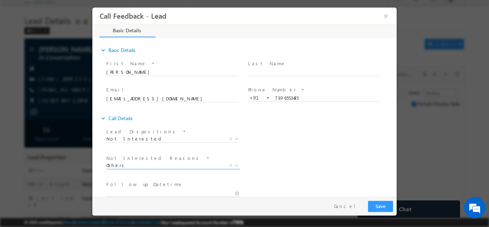
scroll to position [64, 0]
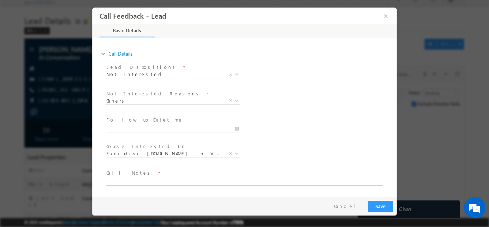
click at [202, 178] on textarea at bounding box center [243, 180] width 275 height 8
type textarea "She has dropped the plan of joining"
click at [382, 204] on button "Save" at bounding box center [380, 205] width 25 height 11
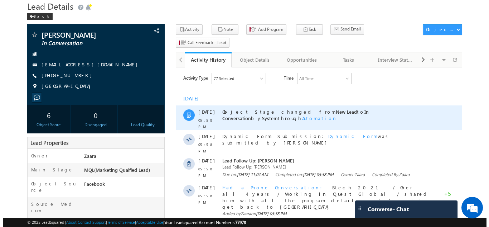
scroll to position [36, 0]
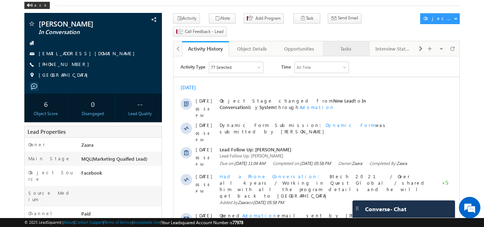
click at [342, 42] on link "Tasks" at bounding box center [346, 48] width 47 height 15
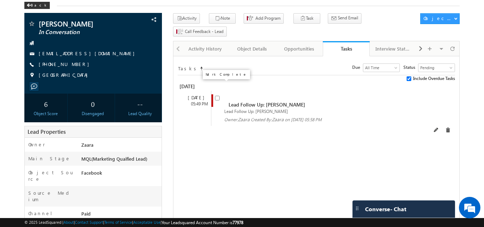
click at [216, 96] on input "checkbox" at bounding box center [217, 98] width 5 height 5
checkbox input "false"
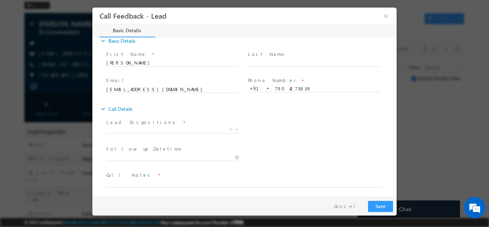
scroll to position [11, 0]
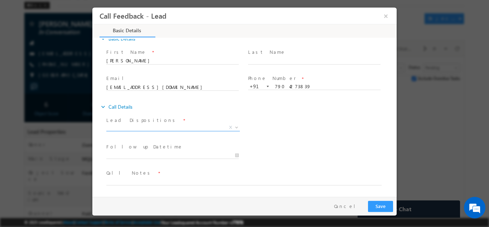
click at [131, 126] on span "X" at bounding box center [173, 127] width 134 height 7
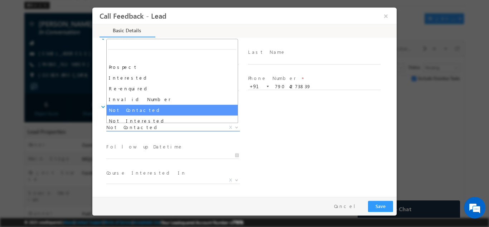
click at [133, 126] on span "Not Contacted" at bounding box center [164, 127] width 116 height 6
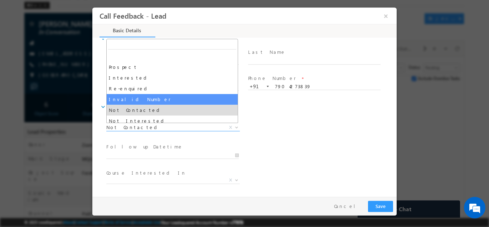
scroll to position [36, 0]
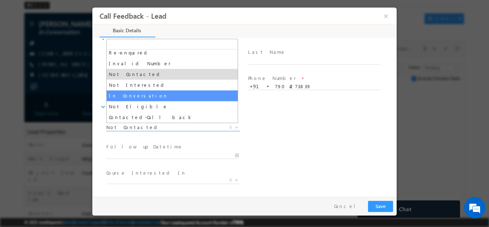
select select "In Conversation"
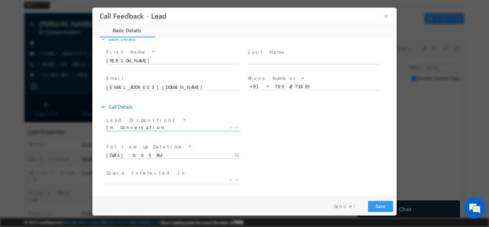
click at [139, 154] on input "25/09/2025 3:05 PM" at bounding box center [172, 154] width 132 height 7
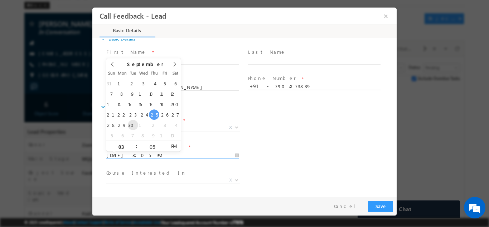
type input "30/09/2025 3:05 PM"
click at [286, 144] on div "Follow up Datetime * 30/09/2025 3:05 PM Program Type * Long Term Short Term X" at bounding box center [251, 154] width 292 height 26
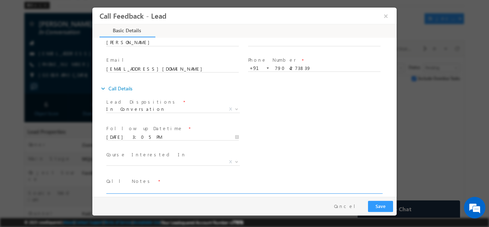
scroll to position [38, 0]
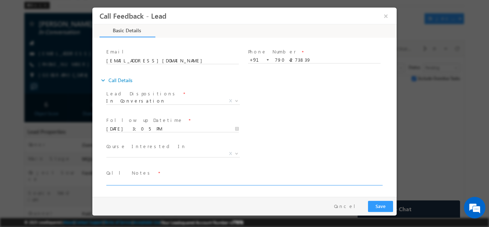
click at [134, 179] on textarea at bounding box center [243, 180] width 275 height 8
type textarea "Need some more time to decide"
click at [390, 204] on button "Save" at bounding box center [380, 205] width 25 height 11
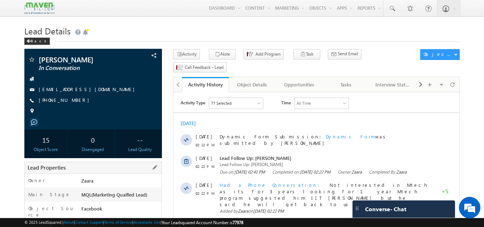
click at [115, 39] on div "Back" at bounding box center [241, 39] width 435 height 5
click at [90, 89] on link "[EMAIL_ADDRESS][DOMAIN_NAME]" at bounding box center [89, 89] width 100 height 6
drag, startPoint x: 77, startPoint y: 99, endPoint x: 72, endPoint y: 101, distance: 5.3
click at [72, 101] on div "[PHONE_NUMBER]" at bounding box center [93, 100] width 131 height 7
click at [82, 102] on div "[PHONE_NUMBER]" at bounding box center [93, 100] width 131 height 7
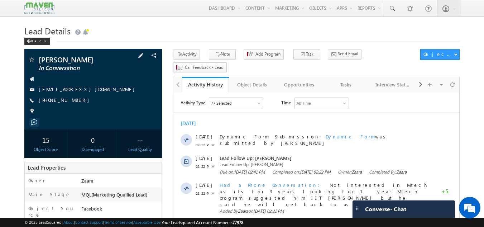
drag, startPoint x: 77, startPoint y: 100, endPoint x: 73, endPoint y: 101, distance: 4.0
click at [73, 101] on div "+91-9164091642" at bounding box center [93, 100] width 131 height 7
copy div "+91-9164091642"
click at [340, 80] on div "Tasks" at bounding box center [345, 84] width 35 height 9
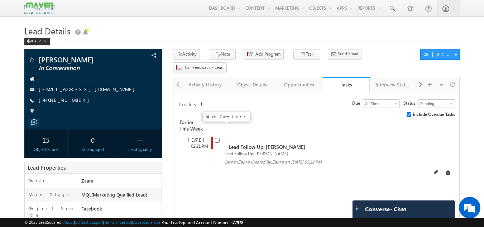
click at [218, 138] on input "checkbox" at bounding box center [217, 140] width 5 height 5
checkbox input "false"
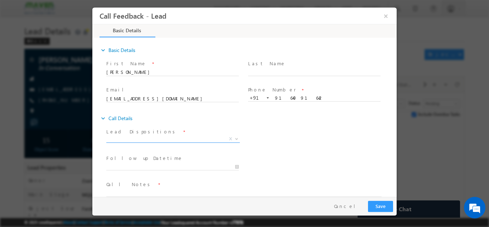
click at [118, 139] on span "X" at bounding box center [173, 138] width 134 height 7
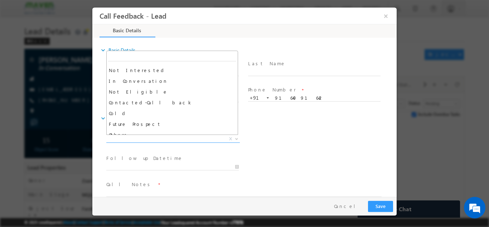
scroll to position [68, 0]
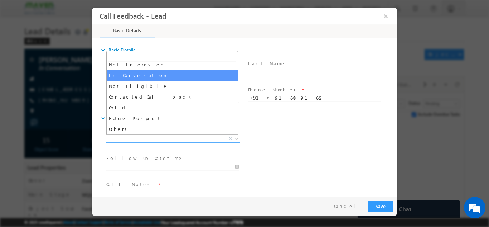
select select "In Conversation"
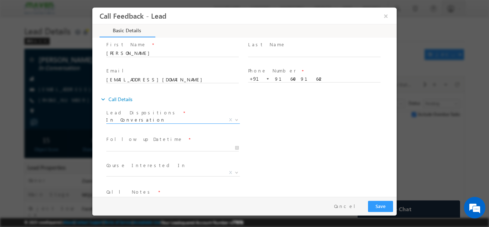
scroll to position [36, 0]
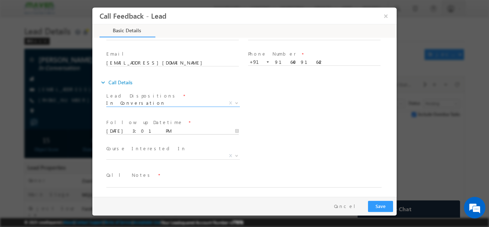
click at [129, 127] on input "25/09/2025 3:01 PM" at bounding box center [172, 130] width 132 height 7
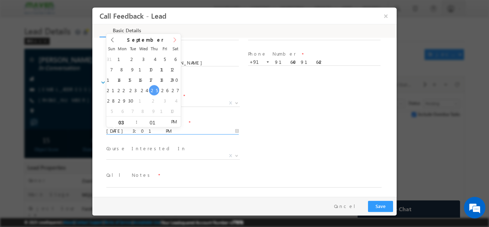
click at [172, 39] on icon at bounding box center [174, 39] width 5 height 5
type input "05/11/2025 3:01 PM"
click at [282, 143] on div "Course Interested In * Executive M.Tech in VLSI Design Advanced VLSI Design & V…" at bounding box center [251, 156] width 292 height 26
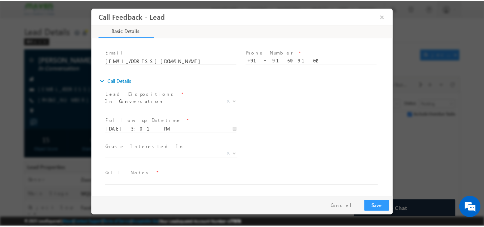
scroll to position [38, 0]
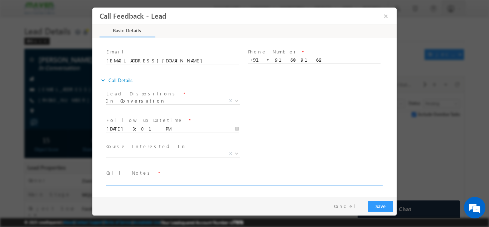
click at [114, 177] on textarea at bounding box center [243, 180] width 275 height 8
type textarea "Call back only after Nov as he is changing his Job"
click at [381, 207] on button "Save" at bounding box center [380, 205] width 25 height 11
